Goal: Check status: Check status

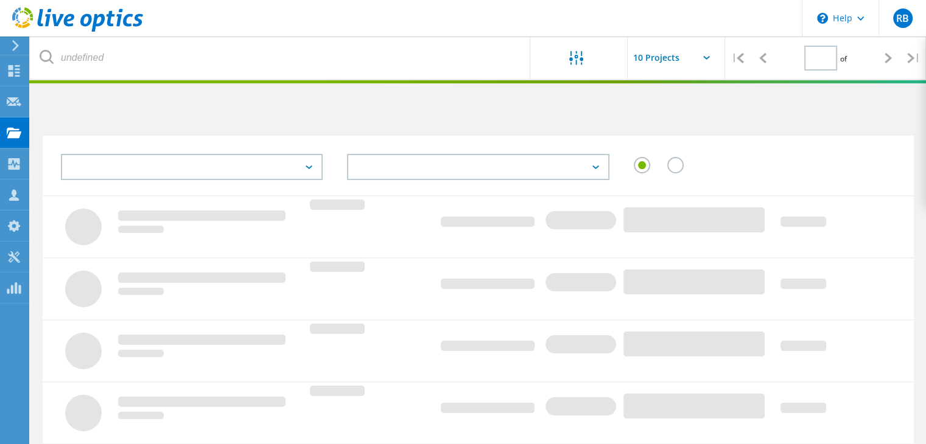
type input "1"
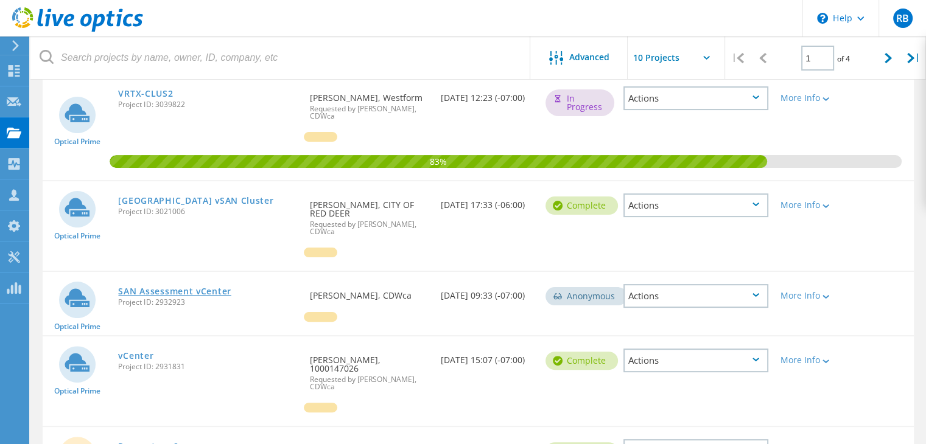
scroll to position [267, 0]
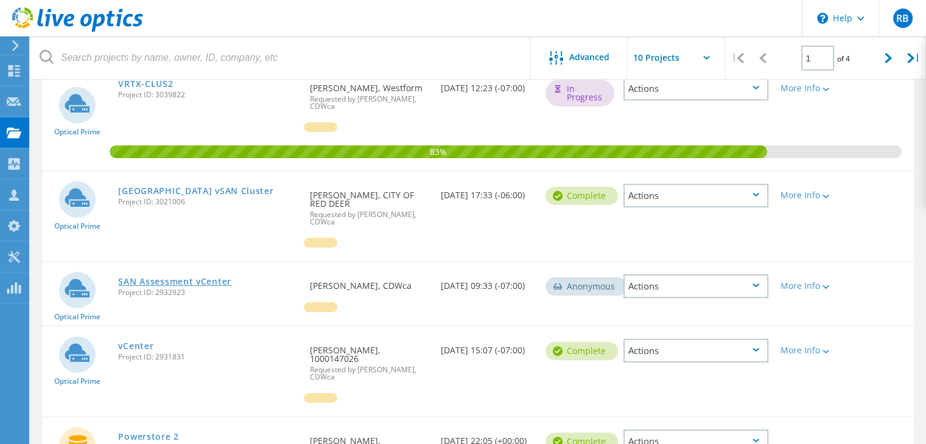
click at [178, 278] on link "SAN Assessment vCenter" at bounding box center [174, 282] width 113 height 9
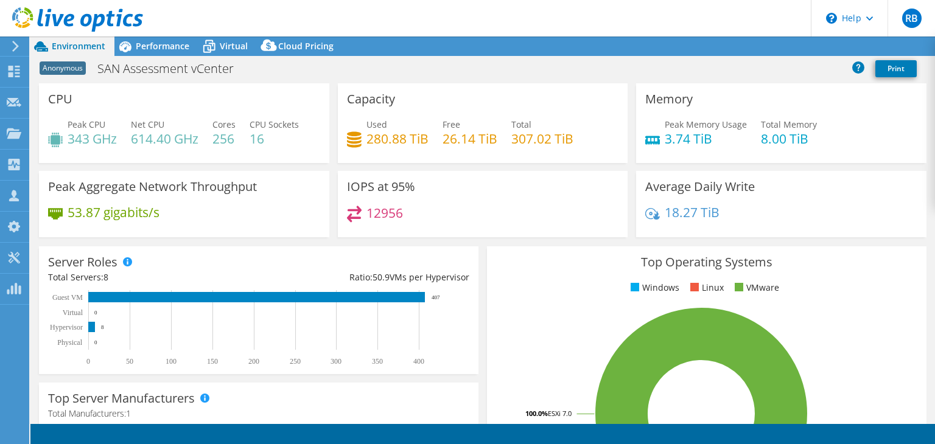
select select "USD"
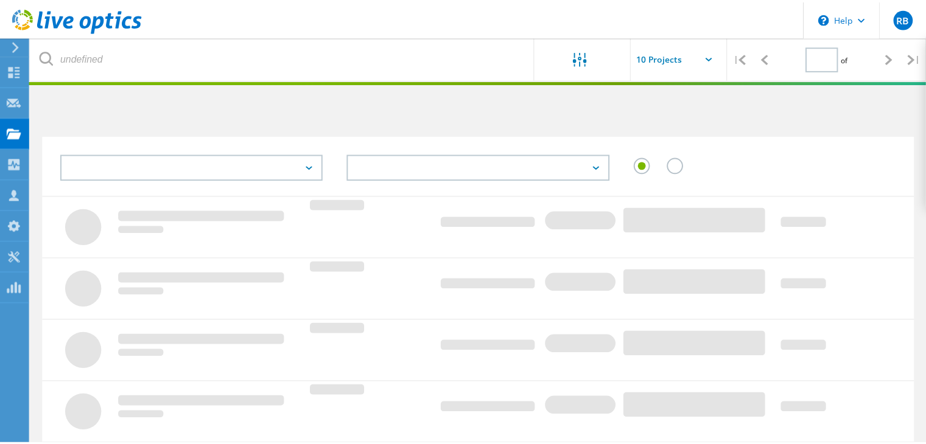
scroll to position [267, 0]
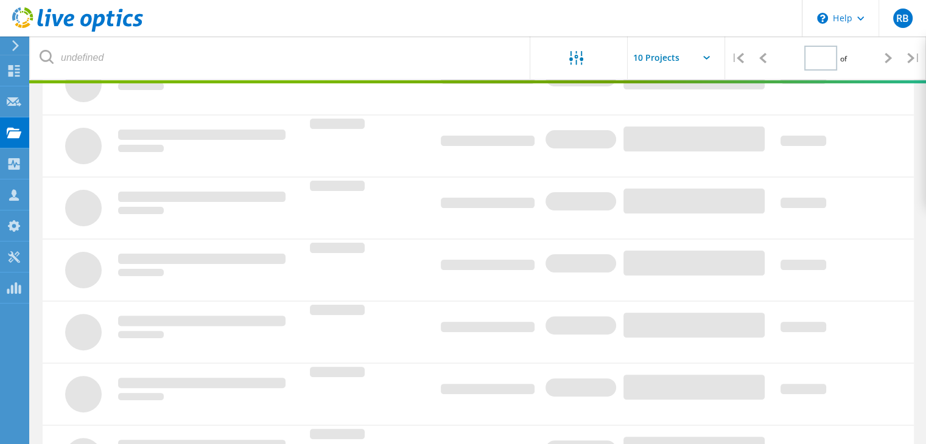
type input "1"
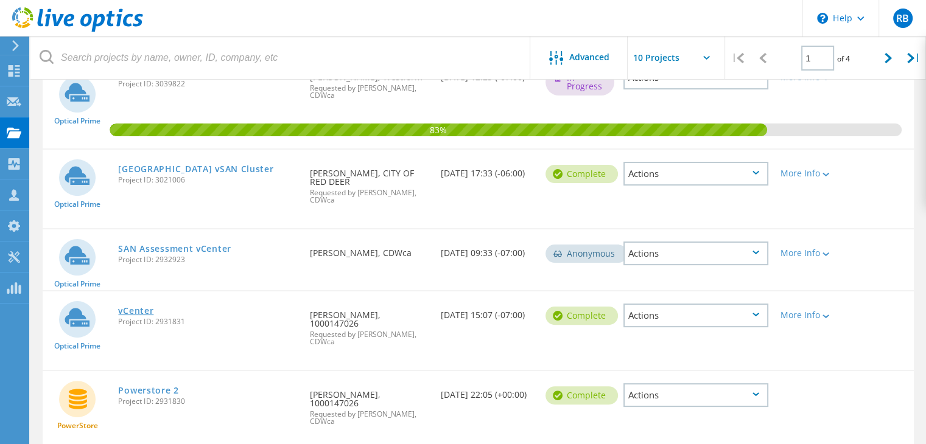
click at [139, 307] on link "vCenter" at bounding box center [135, 311] width 35 height 9
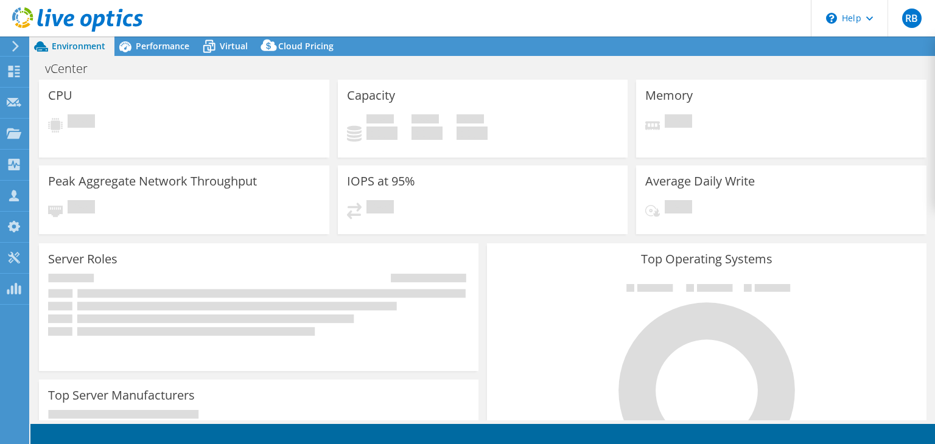
select select "[GEOGRAPHIC_DATA]"
select select "CAD"
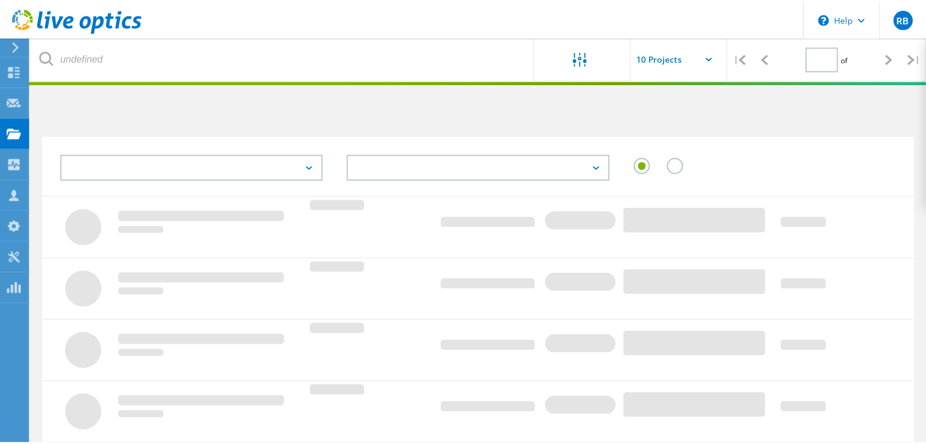
scroll to position [267, 0]
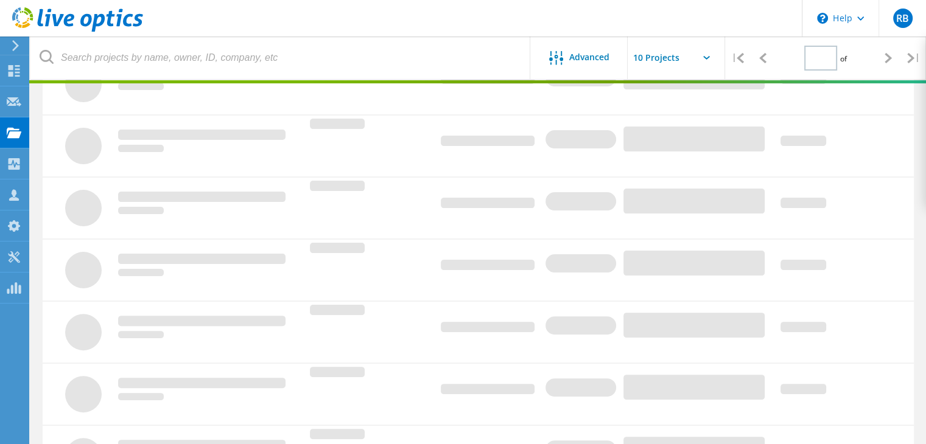
type input "1"
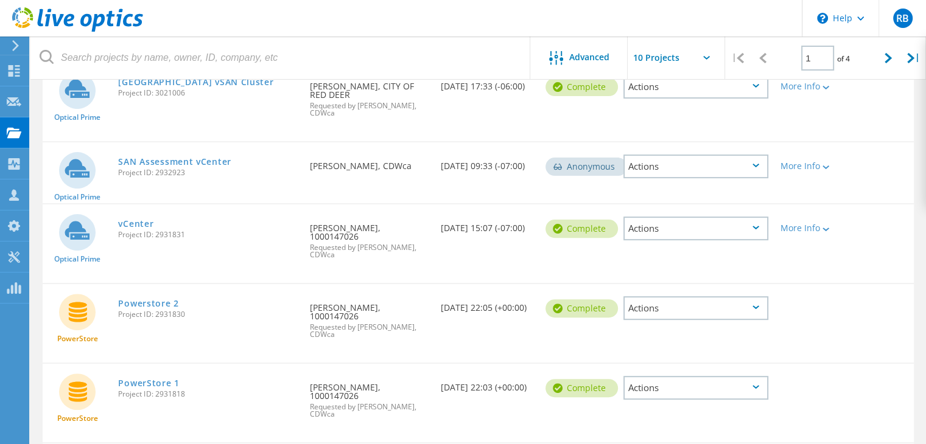
scroll to position [360, 0]
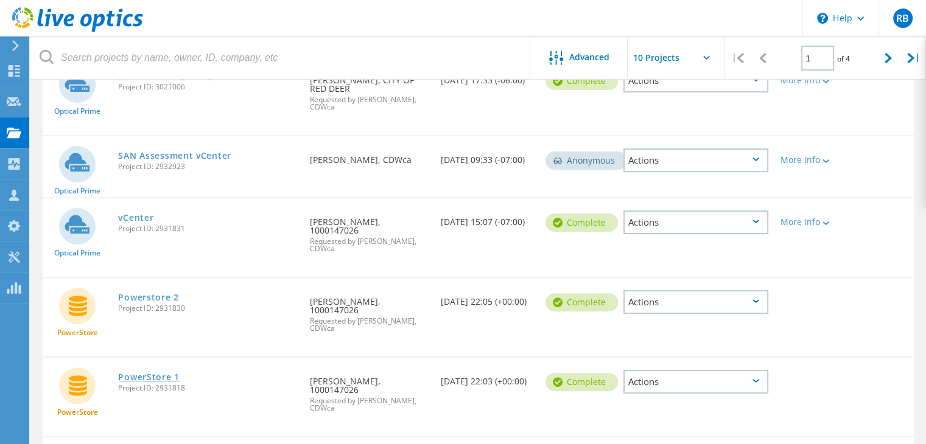
click at [156, 373] on link "PowerStore 1" at bounding box center [148, 377] width 61 height 9
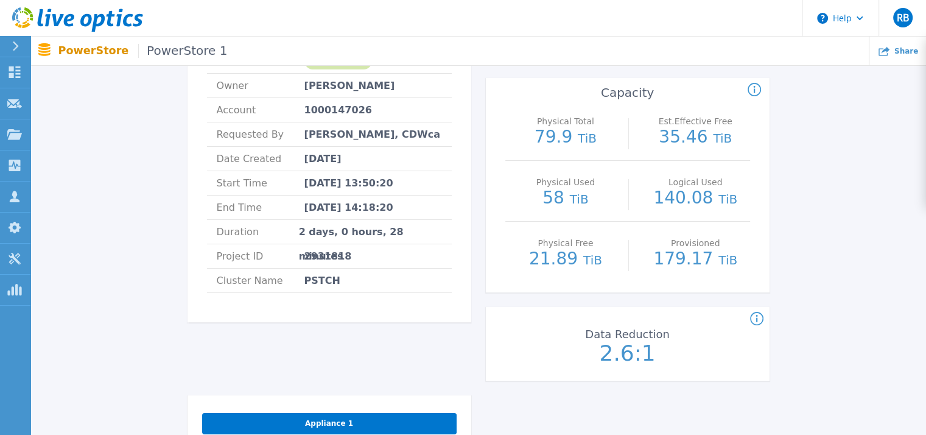
scroll to position [146, 0]
